Goal: Task Accomplishment & Management: Complete application form

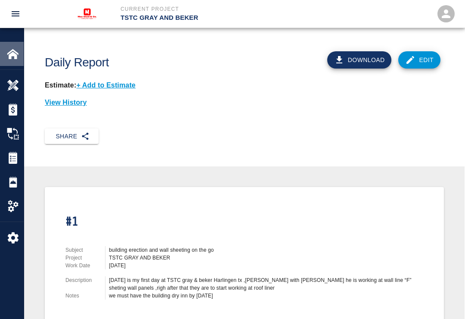
click at [10, 50] on img at bounding box center [13, 54] width 12 height 12
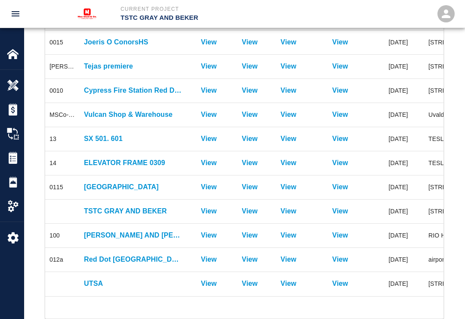
scroll to position [193, 0]
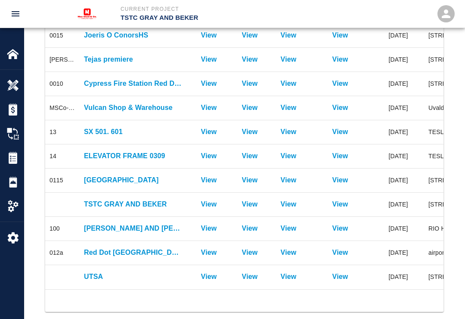
click at [89, 274] on p "UTSA" at bounding box center [133, 276] width 99 height 10
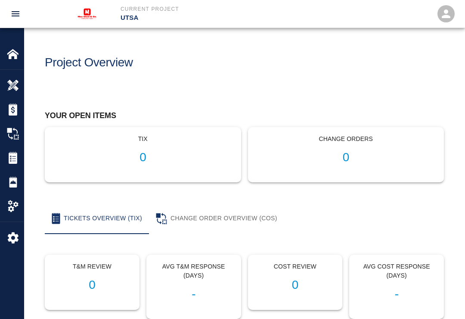
click at [8, 180] on img at bounding box center [13, 182] width 12 height 12
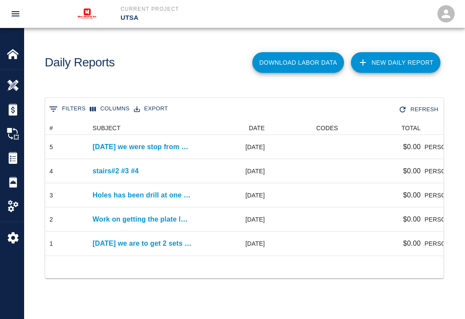
scroll to position [134, 398]
click at [418, 59] on link "New Daily Report" at bounding box center [396, 62] width 90 height 21
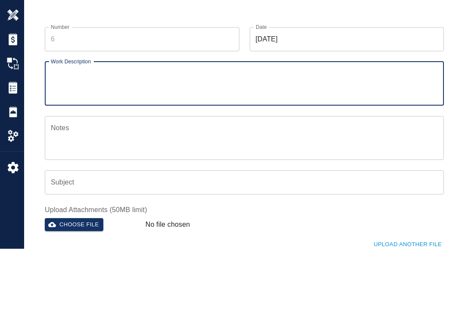
scroll to position [70, 0]
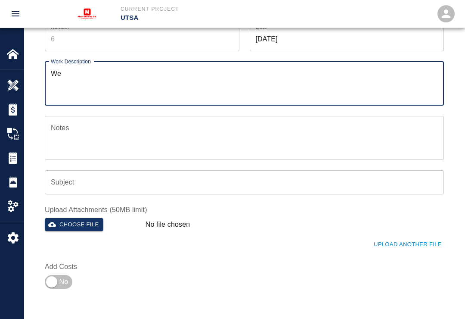
type textarea "W"
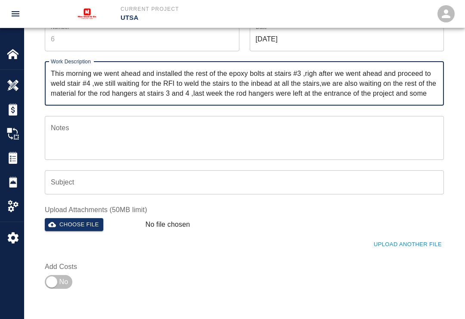
click at [366, 216] on div "No file chosen" at bounding box center [259, 222] width 235 height 17
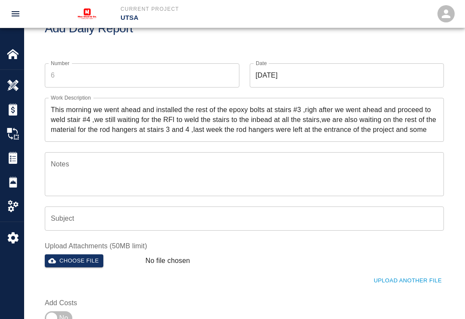
scroll to position [0, 0]
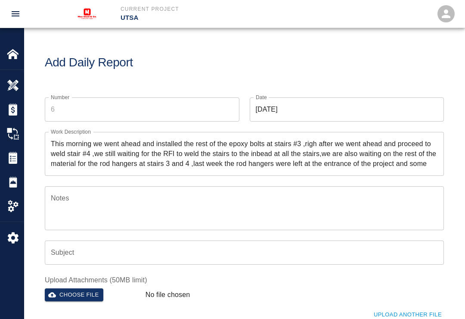
click at [425, 159] on textarea "This morning we went ahead and installed the rest of the epoxy bolts at stairs …" at bounding box center [244, 154] width 387 height 30
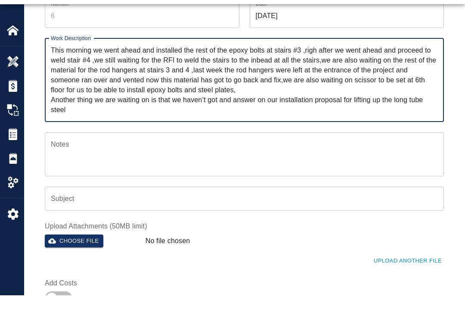
scroll to position [70, 0]
type textarea "This morning we went ahead and installed the rest of the epoxy bolts at stairs …"
click at [76, 163] on textarea "Notes" at bounding box center [244, 178] width 387 height 30
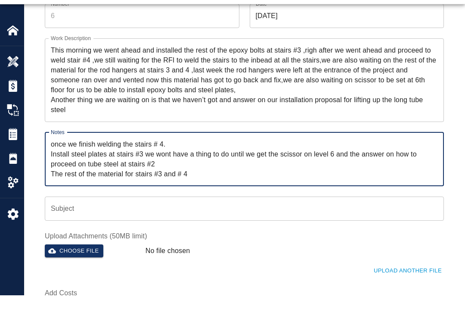
type textarea "once we finish welding the stairs # 4. Install steel plates at stairs #3 we won…"
click at [71, 268] on button "Choose file" at bounding box center [74, 274] width 59 height 13
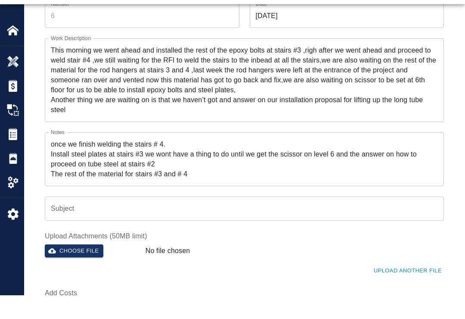
scroll to position [94, 0]
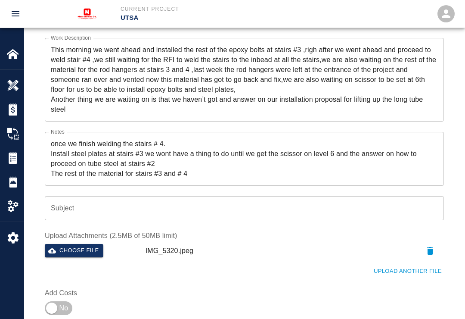
click at [419, 267] on button "Upload Another File" at bounding box center [408, 270] width 72 height 13
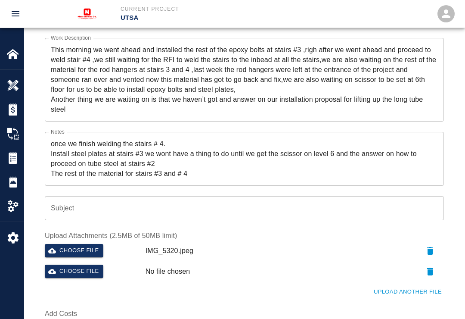
click at [58, 266] on button "Choose file" at bounding box center [74, 270] width 59 height 13
click at [62, 267] on button "Choose file" at bounding box center [74, 270] width 59 height 13
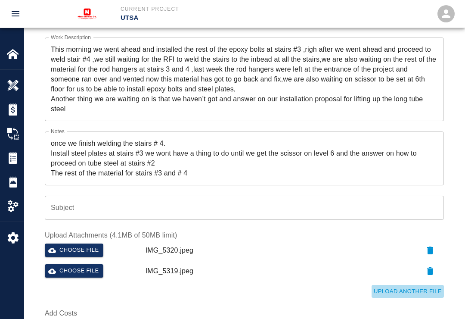
click at [409, 289] on button "Upload Another File" at bounding box center [408, 291] width 72 height 13
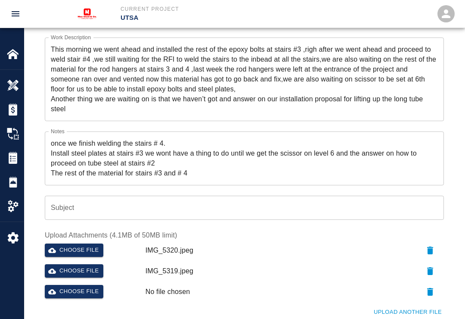
click at [55, 289] on icon "button" at bounding box center [52, 292] width 8 height 8
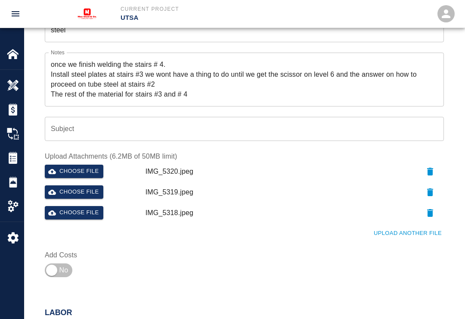
scroll to position [176, 0]
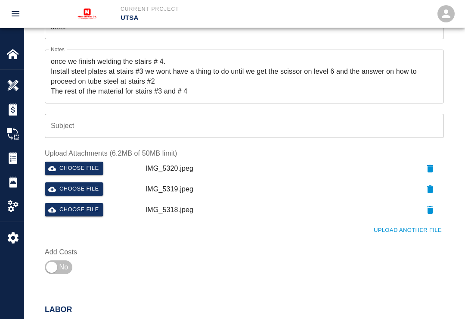
click at [407, 228] on button "Upload Another File" at bounding box center [408, 229] width 72 height 13
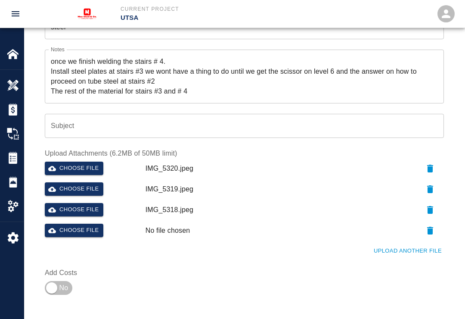
click at [56, 228] on button "Choose file" at bounding box center [74, 229] width 59 height 13
click at [416, 248] on button "Upload Another File" at bounding box center [408, 250] width 72 height 13
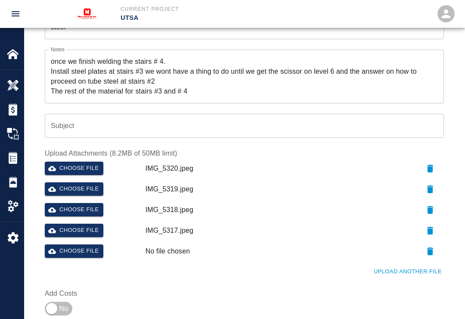
click at [60, 248] on button "Choose file" at bounding box center [74, 250] width 59 height 13
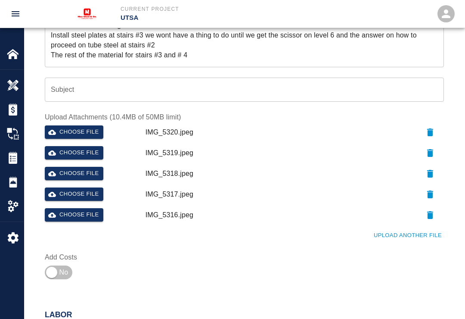
scroll to position [214, 0]
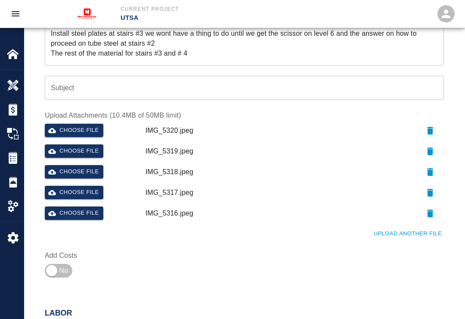
click at [407, 229] on button "Upload Another File" at bounding box center [408, 233] width 72 height 13
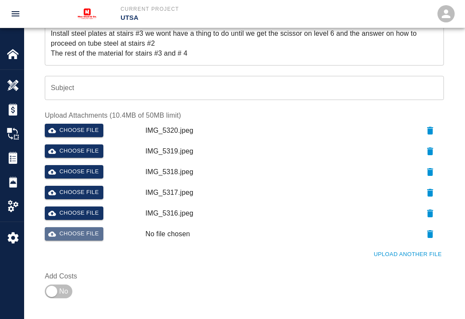
click at [55, 233] on icon "button" at bounding box center [52, 233] width 8 height 5
click at [413, 251] on button "Upload Another File" at bounding box center [408, 254] width 72 height 13
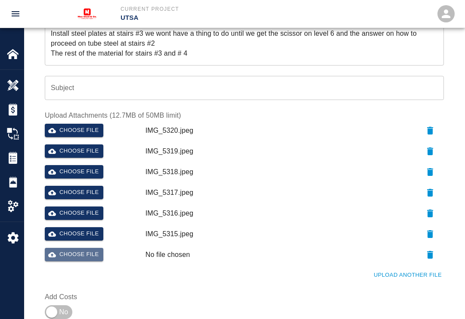
click at [59, 250] on button "Choose file" at bounding box center [74, 254] width 59 height 13
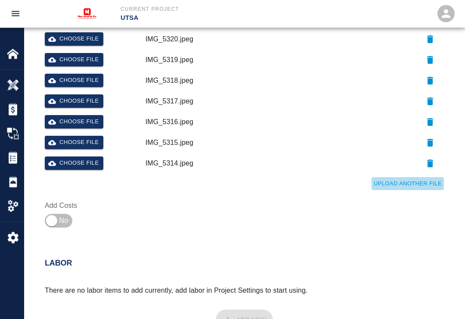
scroll to position [305, 0]
click at [409, 177] on button "Upload Another File" at bounding box center [408, 183] width 72 height 13
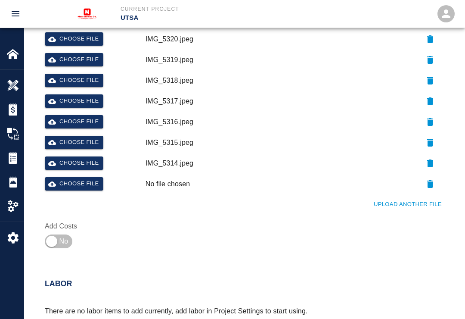
click at [62, 181] on button "Choose file" at bounding box center [74, 183] width 59 height 13
click at [420, 199] on button "Upload Another File" at bounding box center [408, 204] width 72 height 13
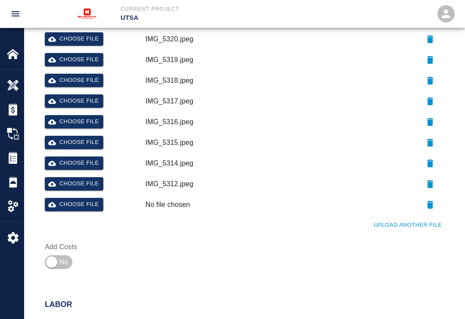
click at [56, 201] on button "Choose file" at bounding box center [74, 204] width 59 height 13
click at [404, 220] on button "Upload Another File" at bounding box center [408, 224] width 72 height 13
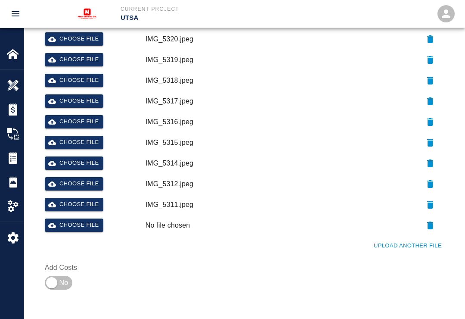
click at [54, 223] on icon "button" at bounding box center [52, 225] width 8 height 8
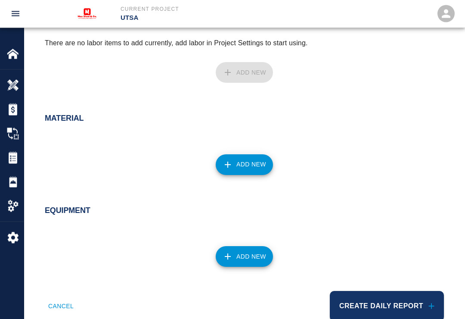
scroll to position [623, 0]
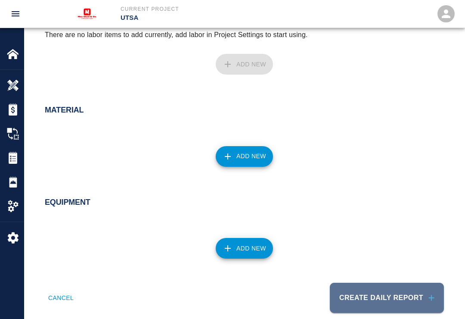
click at [405, 290] on button "Create Daily Report" at bounding box center [387, 297] width 114 height 30
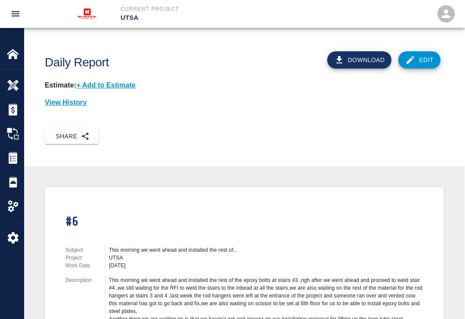
click at [78, 132] on button "Share" at bounding box center [72, 136] width 54 height 16
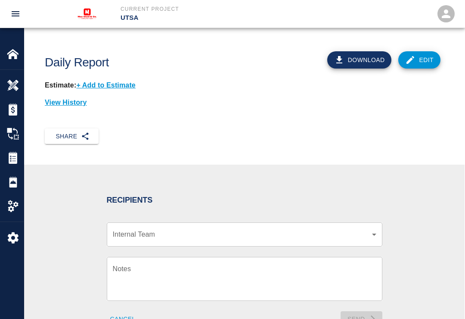
click at [366, 232] on body "Current Project UTSA Home UTSA Overview Estimates Change Orders Tickets Daily R…" at bounding box center [232, 159] width 465 height 319
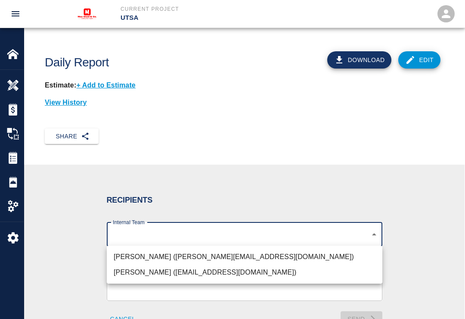
click at [225, 256] on li "[PERSON_NAME] ([PERSON_NAME][EMAIL_ADDRESS][DOMAIN_NAME])" at bounding box center [245, 257] width 276 height 16
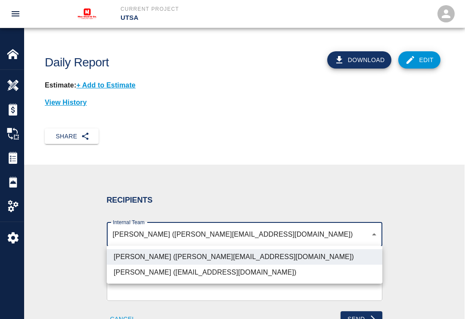
click at [223, 273] on li "[PERSON_NAME] ([EMAIL_ADDRESS][DOMAIN_NAME])" at bounding box center [245, 272] width 276 height 16
type input "07eacba4-e130-44c4-9c69-c3690451858b,3cd82a63-d1a0-48ed-aebf-f7abb83adf24"
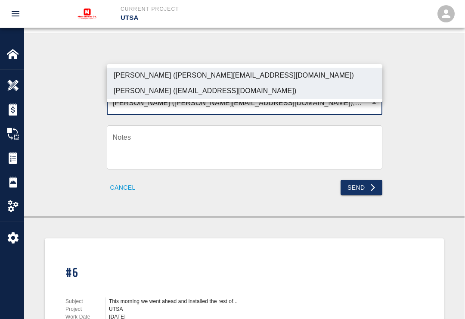
scroll to position [130, 0]
click at [360, 183] on div at bounding box center [232, 159] width 465 height 319
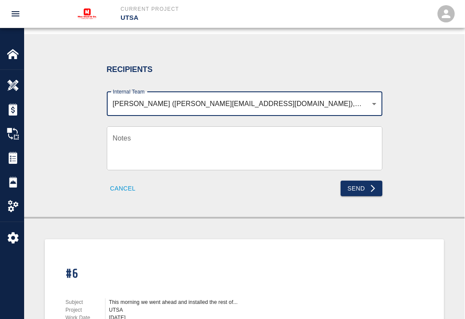
click at [361, 183] on button "Send" at bounding box center [362, 188] width 42 height 16
